Goal: Contribute content: Contribute content

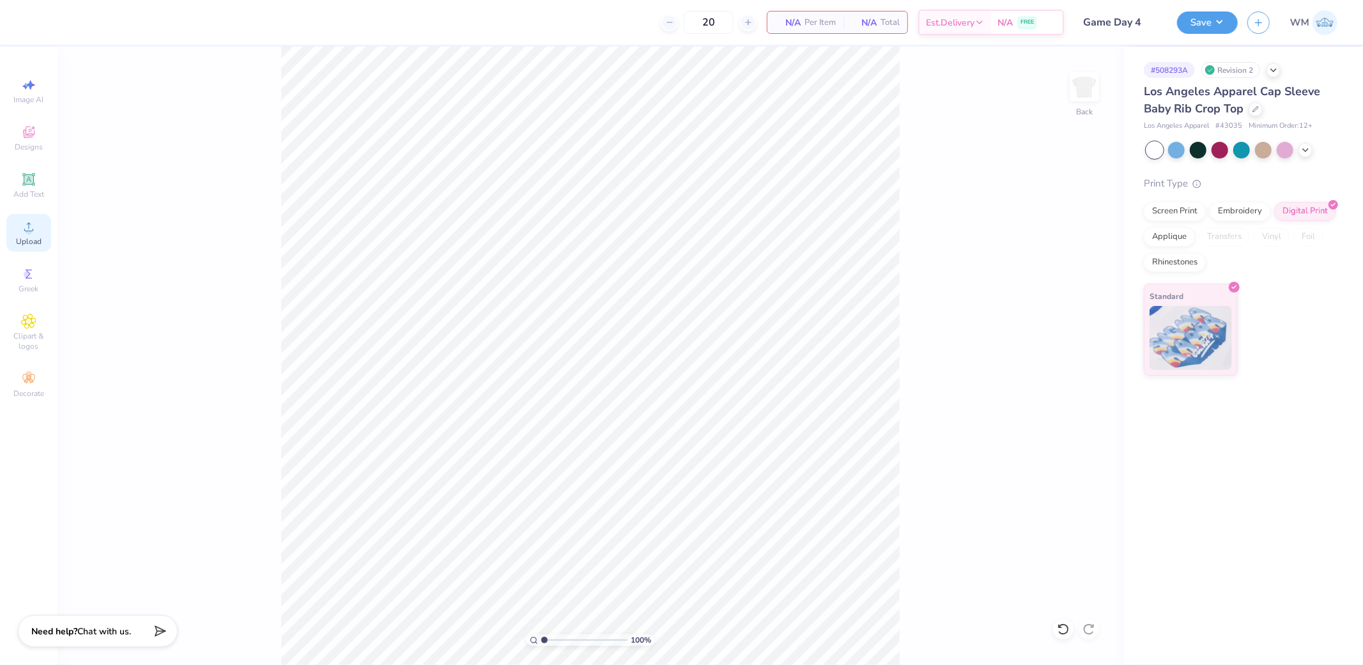
click at [33, 237] on span "Upload" at bounding box center [29, 241] width 26 height 10
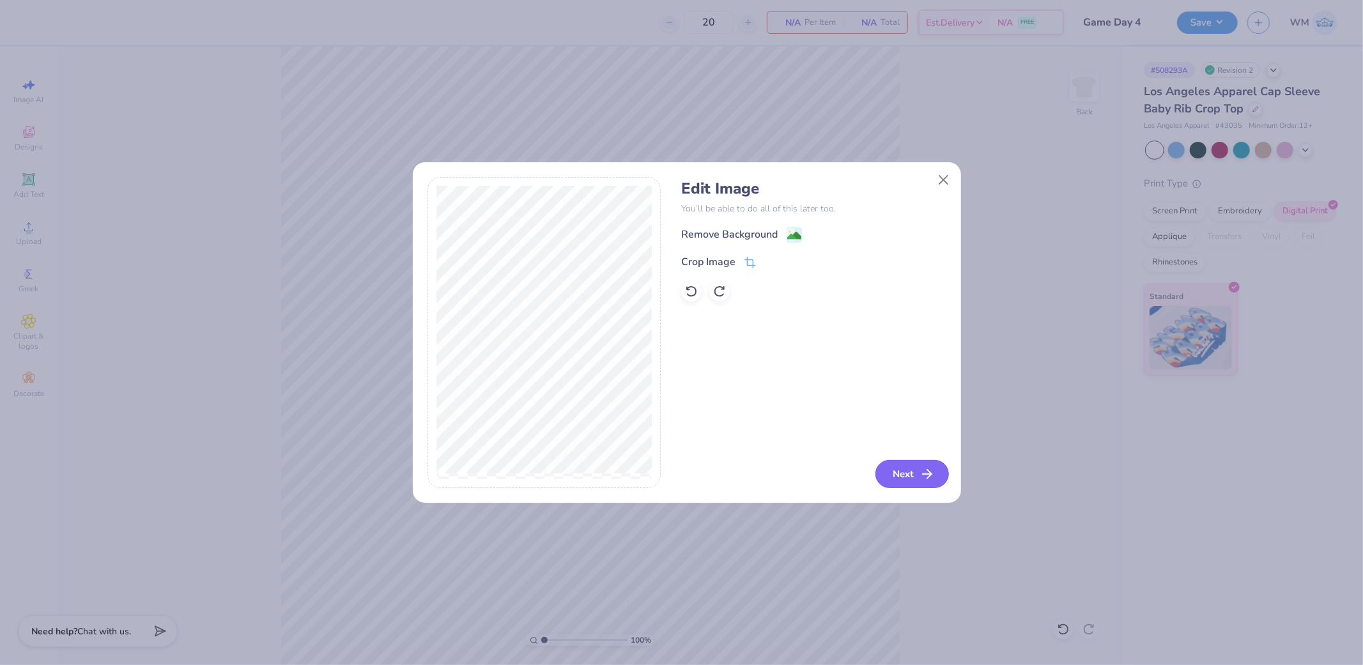
click at [889, 471] on button "Next" at bounding box center [911, 474] width 73 height 28
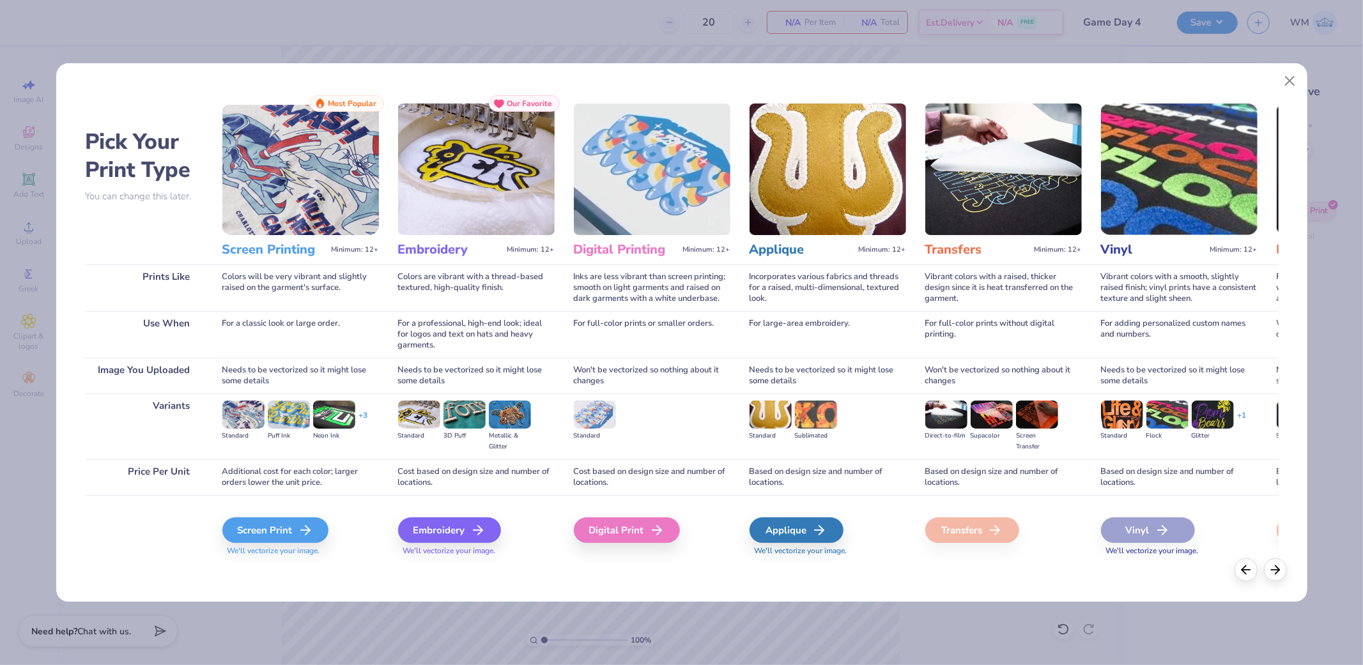
click at [648, 185] on img at bounding box center [652, 170] width 157 height 132
click at [620, 540] on div "Digital Print" at bounding box center [629, 531] width 106 height 26
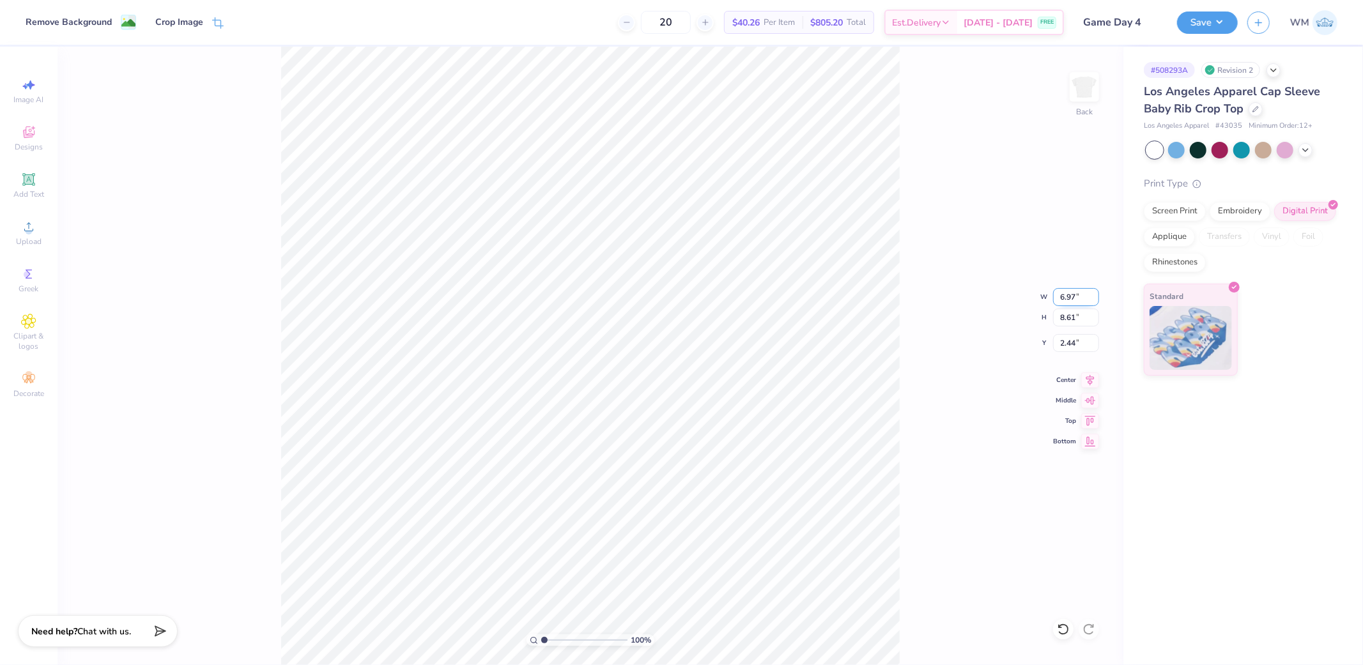
click at [1075, 299] on input "6.97" at bounding box center [1076, 297] width 46 height 18
type input "4.14"
type input "5.11"
click at [1075, 346] on input "4.19" at bounding box center [1076, 343] width 46 height 18
type input "2.25"
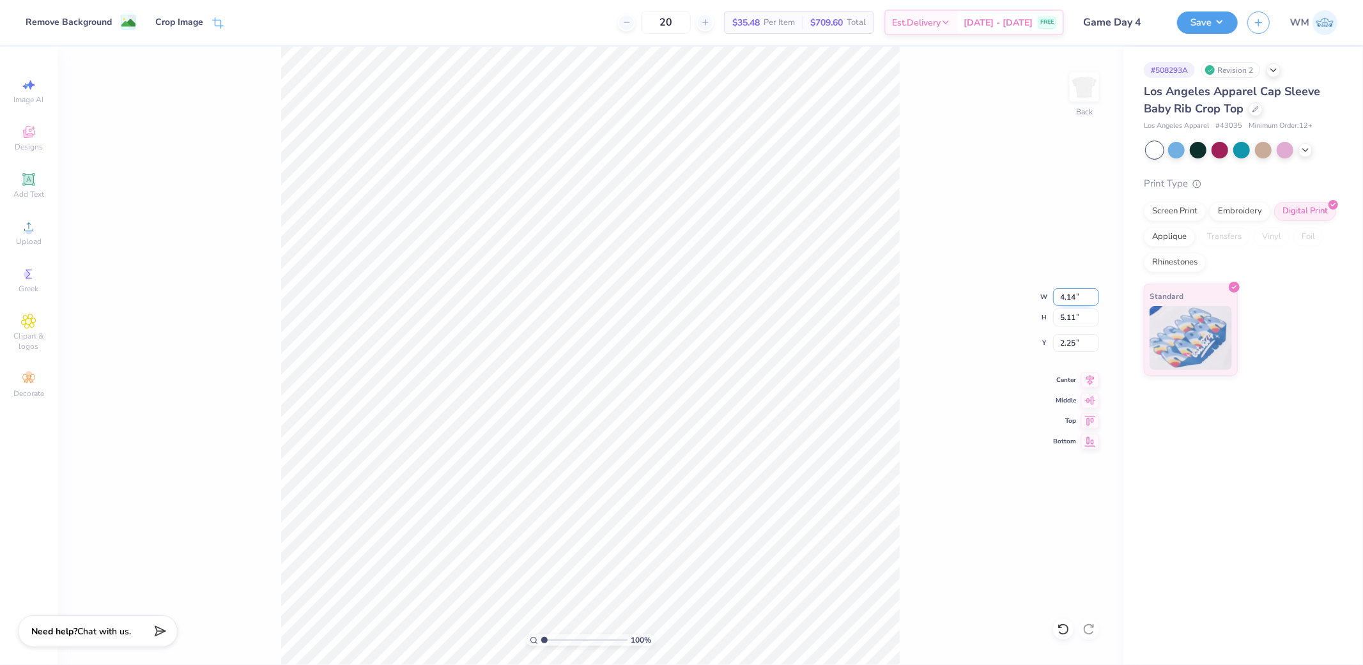
click at [1082, 295] on input "4.14" at bounding box center [1076, 297] width 46 height 18
type input "4.25"
type input "5.25"
click at [1081, 346] on input "2.18" at bounding box center [1076, 343] width 46 height 18
type input "2.00"
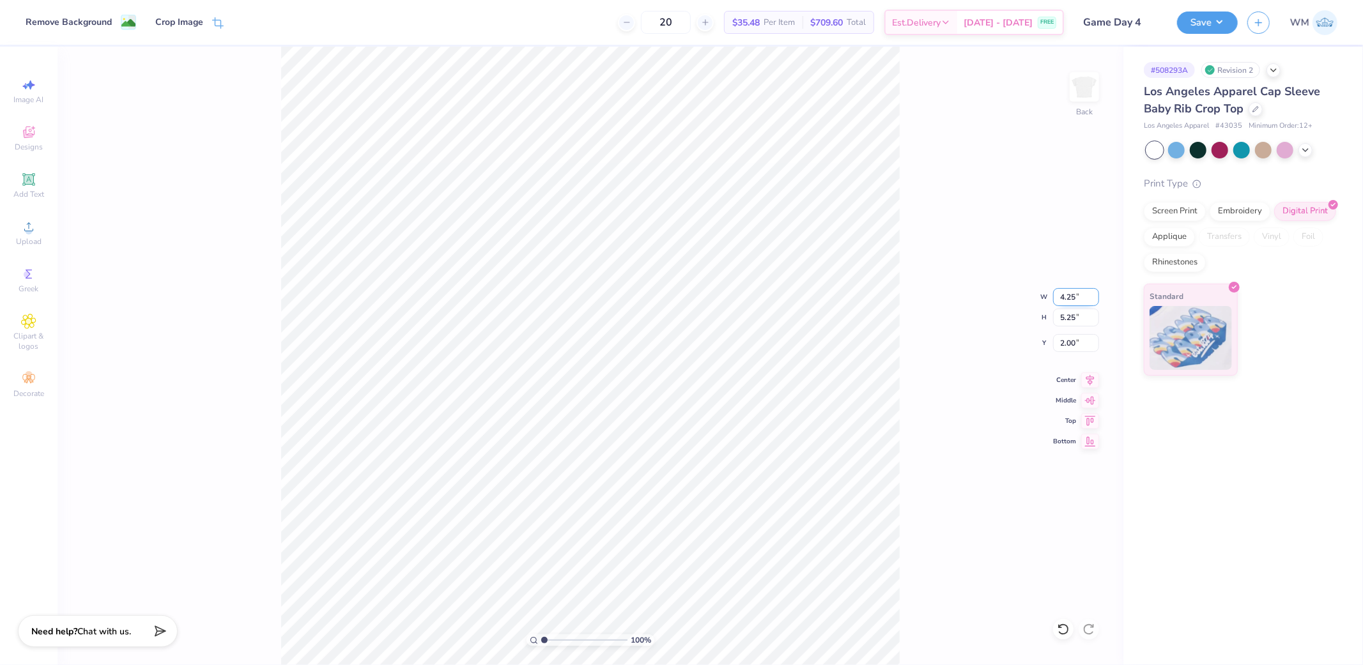
click at [1074, 298] on input "4.25" at bounding box center [1076, 297] width 46 height 18
type input "4.14"
type input "5.11"
click at [1081, 343] on input "2.07" at bounding box center [1076, 343] width 46 height 18
type input "2.25"
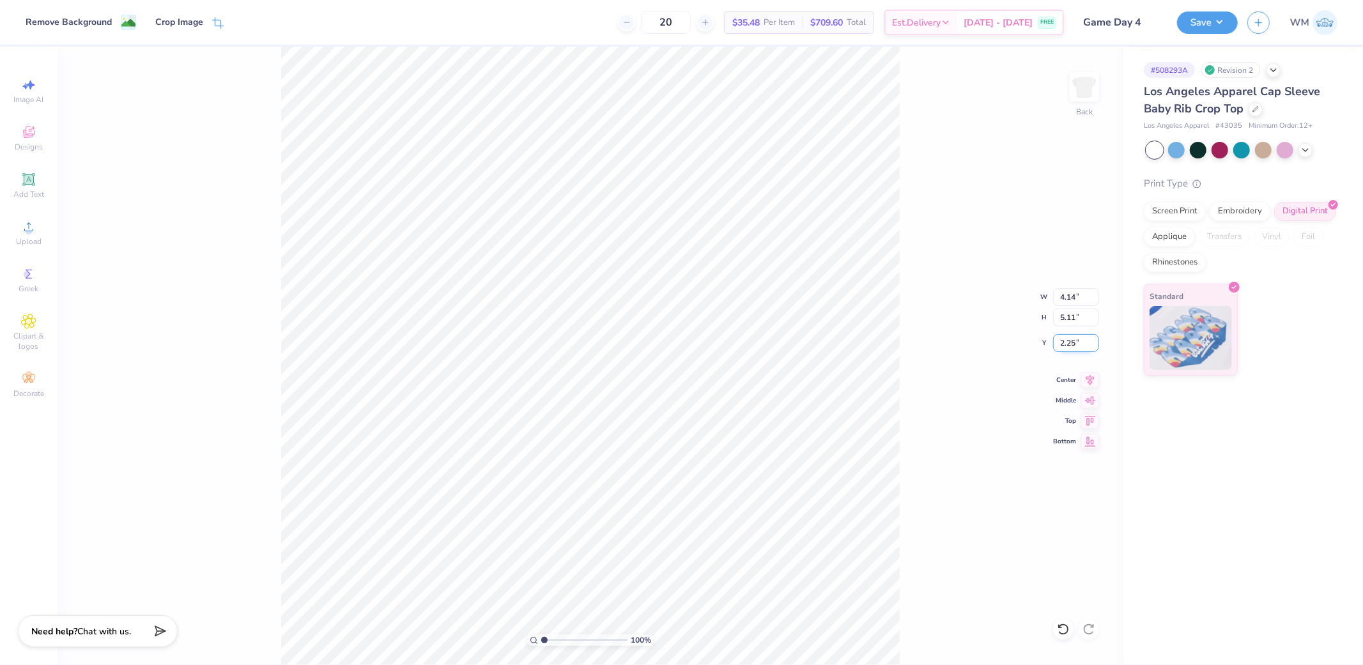
click at [1087, 344] on input "2.25" at bounding box center [1076, 343] width 46 height 18
type input "2.00"
click at [1082, 316] on input "5.11" at bounding box center [1076, 318] width 46 height 18
type input "5"
type input "4.05"
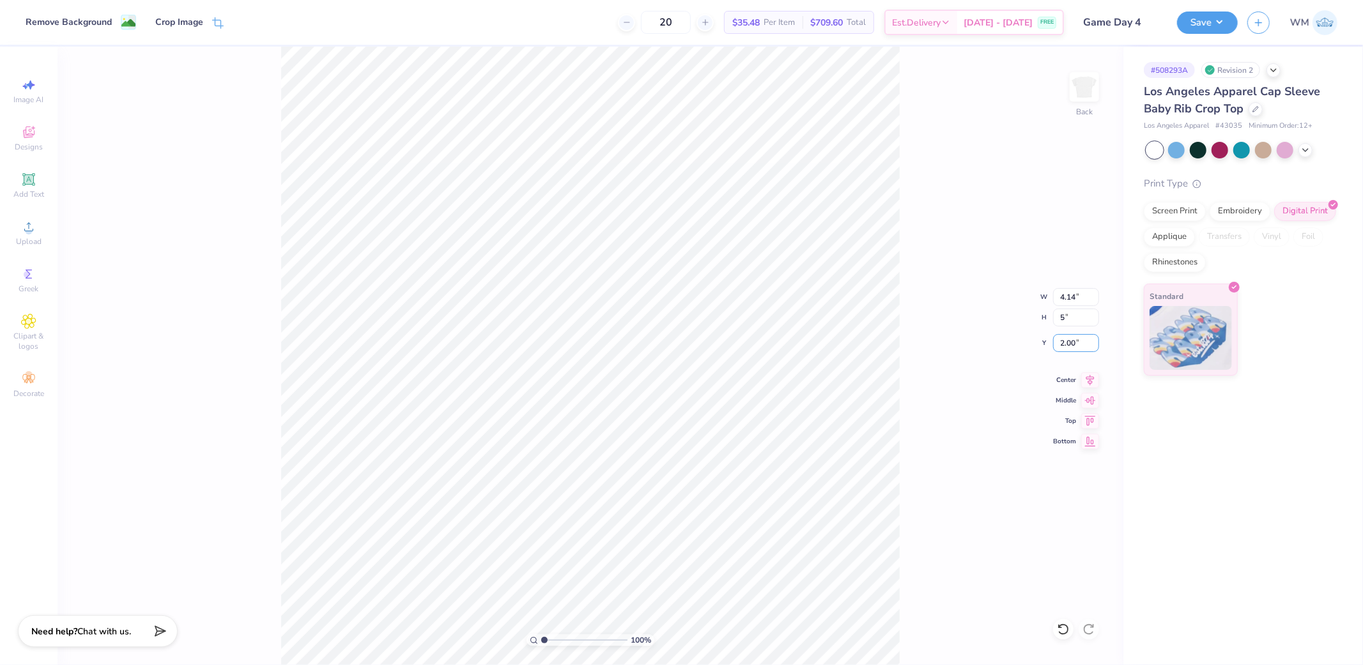
type input "5.00"
click at [1075, 348] on input "2.06" at bounding box center [1076, 343] width 46 height 18
type input "2.00"
click at [1218, 16] on button "Save" at bounding box center [1207, 21] width 61 height 22
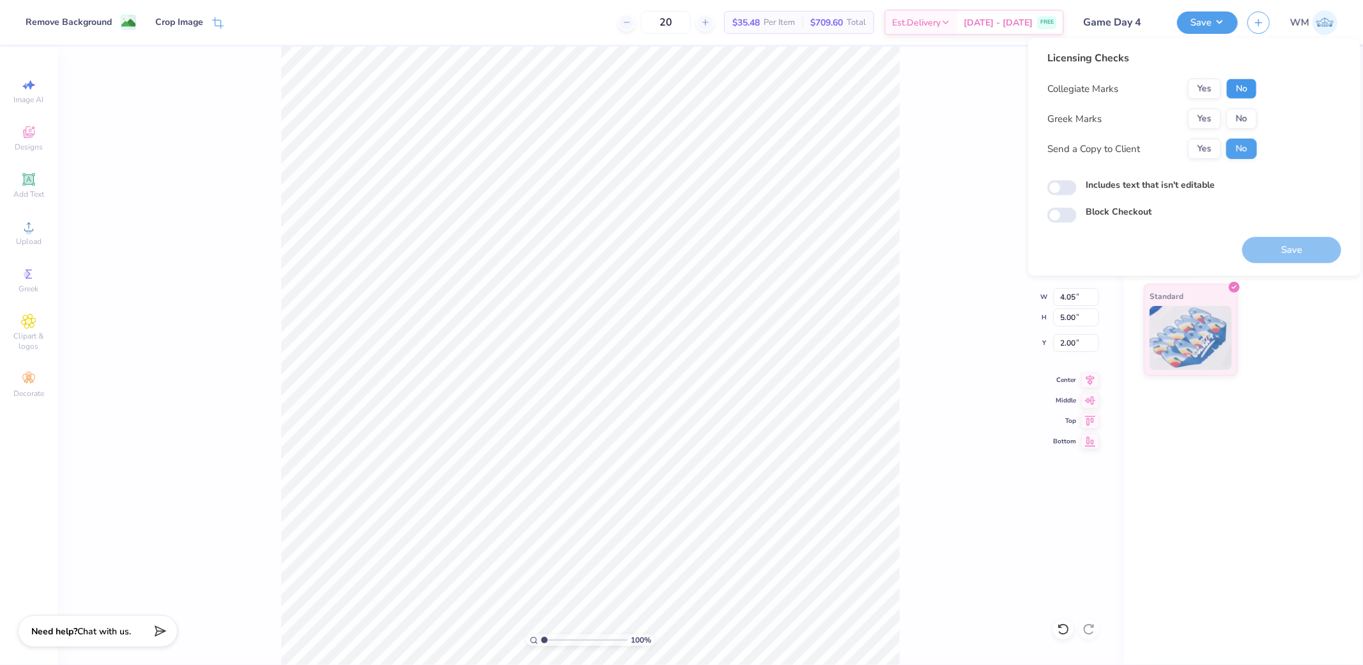
click at [1247, 84] on button "No" at bounding box center [1241, 89] width 31 height 20
click at [1209, 113] on button "Yes" at bounding box center [1204, 119] width 33 height 20
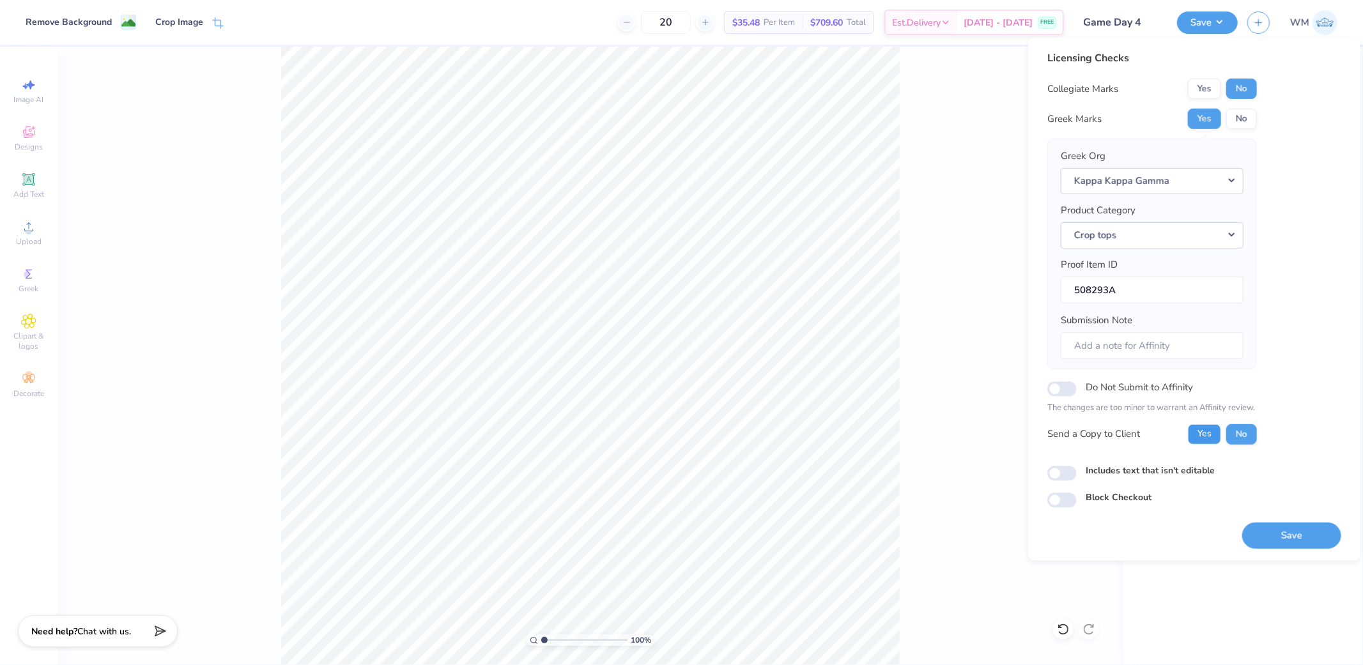
click at [1203, 436] on button "Yes" at bounding box center [1204, 434] width 33 height 20
click at [1055, 475] on input "Includes text that isn't editable" at bounding box center [1061, 473] width 29 height 15
checkbox input "true"
click at [1297, 539] on button "Save" at bounding box center [1291, 535] width 99 height 26
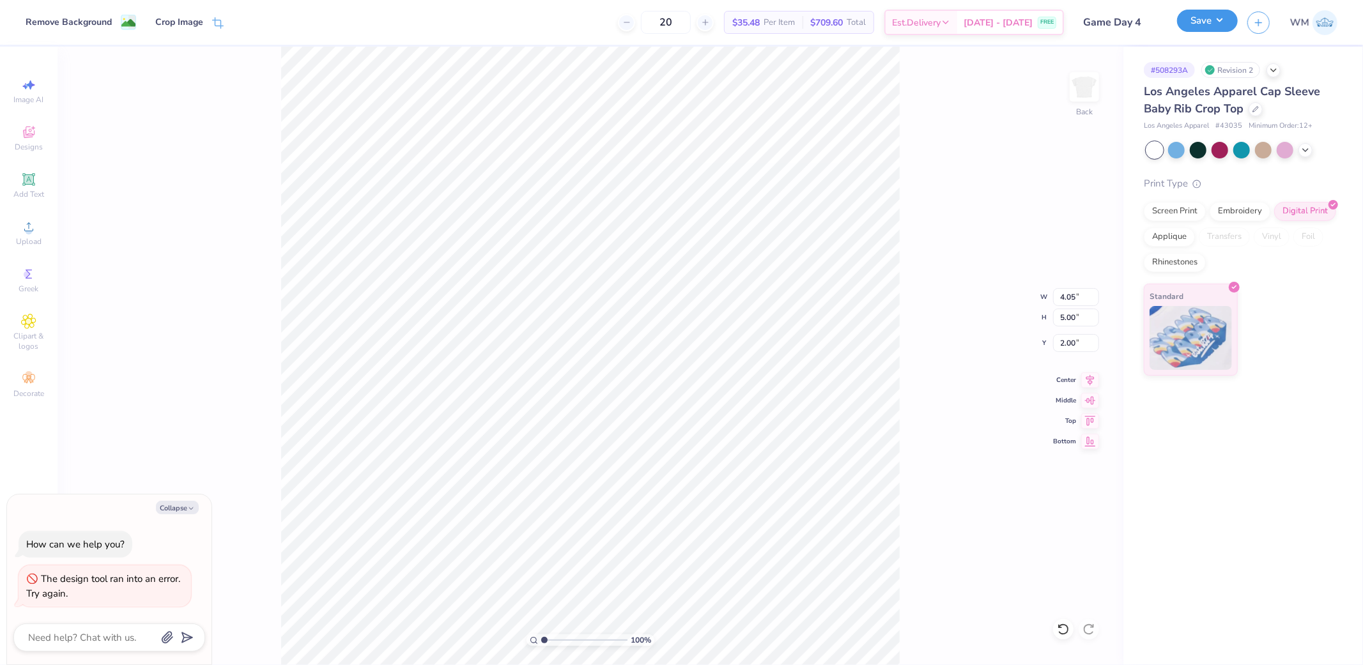
drag, startPoint x: 1218, startPoint y: 18, endPoint x: 1234, endPoint y: 27, distance: 18.1
click at [1218, 18] on button "Save" at bounding box center [1207, 21] width 61 height 22
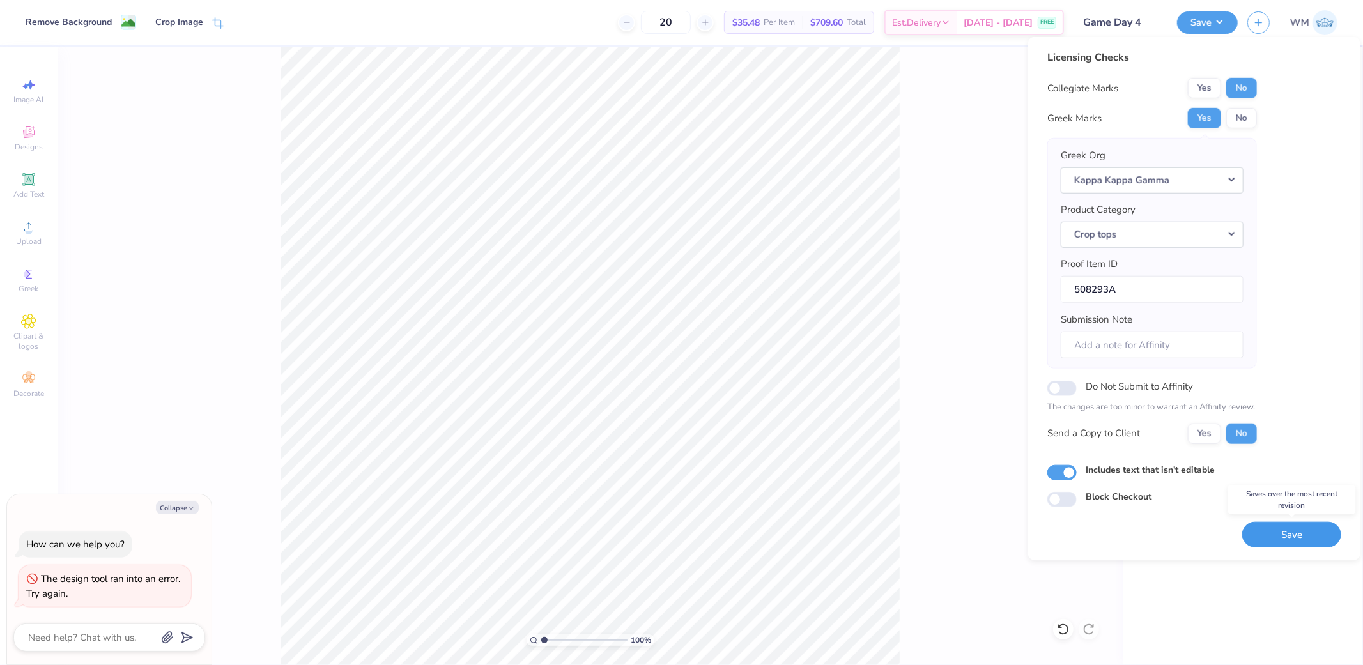
click at [1295, 540] on button "Save" at bounding box center [1291, 534] width 99 height 26
type textarea "x"
